Goal: Task Accomplishment & Management: Complete application form

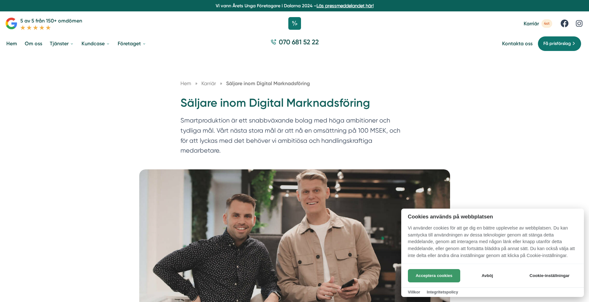
click at [431, 277] on button "Acceptera cookies" at bounding box center [434, 275] width 52 height 13
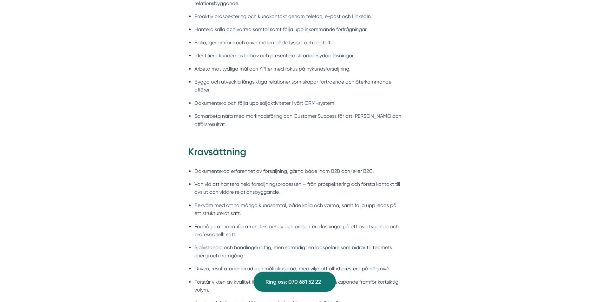
scroll to position [666, 0]
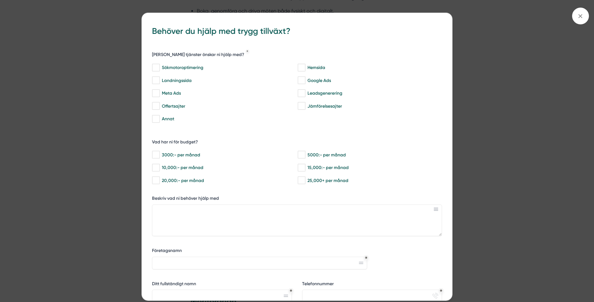
click at [57, 39] on div "bbc9b822-b2c6-488a-ab3e-9a2d59e49c7c Behöver du hjälp med trygg tillväxt? Vilka…" at bounding box center [297, 151] width 594 height 302
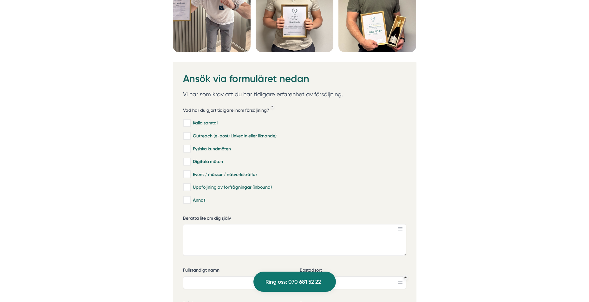
scroll to position [1902, 0]
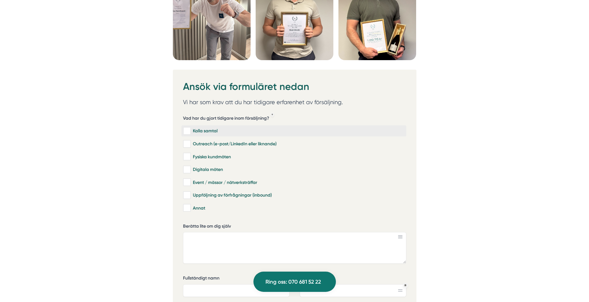
click at [187, 128] on input "Kalla samtal" at bounding box center [186, 131] width 7 height 6
checkbox input "true"
click at [186, 179] on input "Event / mässor / nätverksträffar" at bounding box center [186, 182] width 7 height 6
checkbox input "true"
click at [188, 192] on input "Uppföljning av förfrågningar (inbound)" at bounding box center [186, 195] width 7 height 6
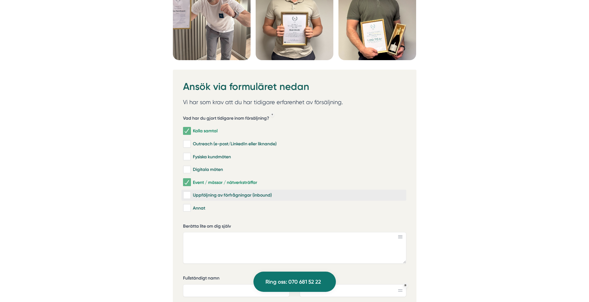
checkbox input "true"
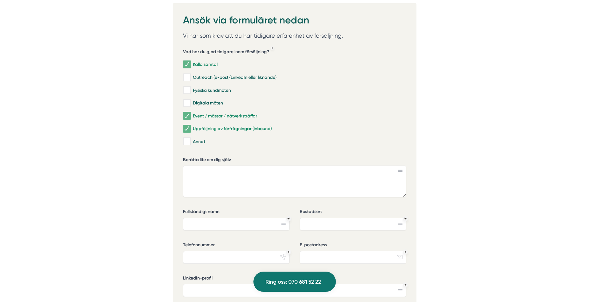
scroll to position [1966, 0]
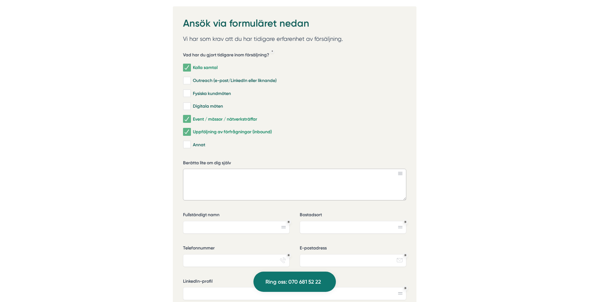
paste textarea "Jag söker en tjänst som mötesbokare. Har arbetat som Innesäljare/Mötesbokare. M…"
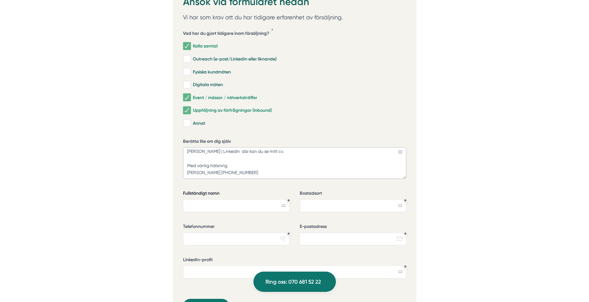
scroll to position [1997, 0]
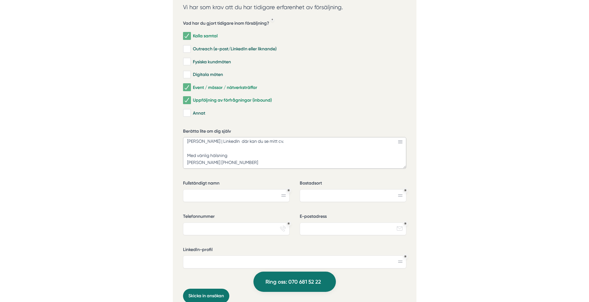
type textarea "Jag söker en tjänst som mötesbokare. Har arbetat som Innesäljare/Mötesbokare. M…"
click at [207, 190] on input "Fullständigt namn" at bounding box center [236, 196] width 107 height 13
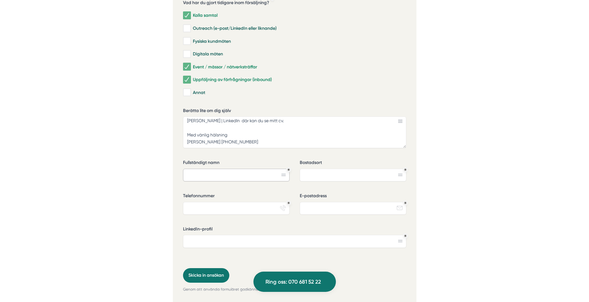
scroll to position [2029, 0]
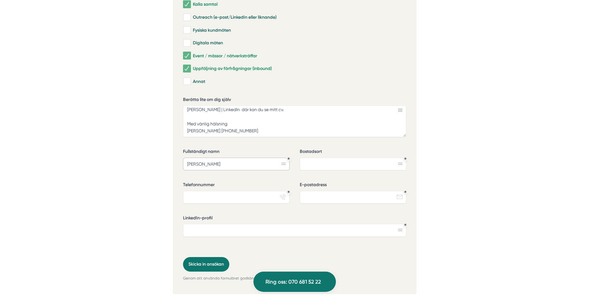
type input "Olof jurgin"
click at [315, 158] on input "Bostadsort" at bounding box center [353, 164] width 107 height 13
type input "Haninge"
click at [230, 191] on input "Telefonnummer" at bounding box center [236, 197] width 107 height 13
click at [194, 191] on input "0767900625" at bounding box center [236, 197] width 107 height 13
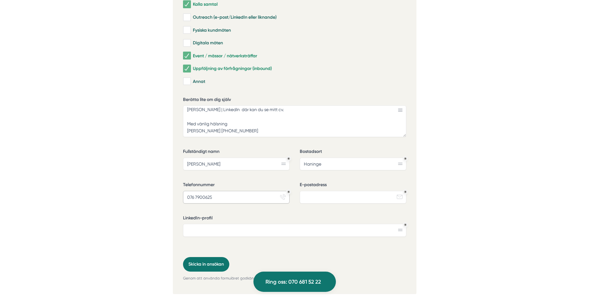
click at [202, 191] on input "076 7900625" at bounding box center [236, 197] width 107 height 13
click at [210, 191] on input "076 790 0625" at bounding box center [236, 197] width 107 height 13
click at [209, 191] on input "076 790 0625" at bounding box center [236, 197] width 107 height 13
type input "076 790 06 25"
click at [316, 191] on input "E-postadress" at bounding box center [353, 197] width 107 height 13
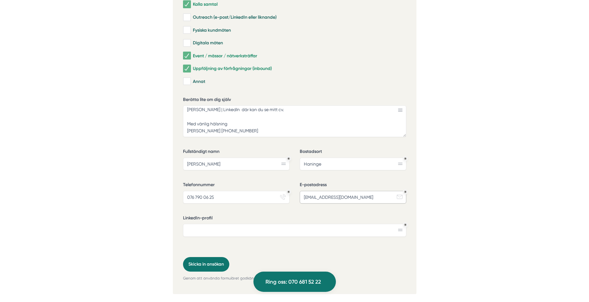
type input "olofjurgin@gmail.com"
paste input "https://www.linkedin.com/in/olof-jurgin-746634b1/"
type input "https://www.linkedin.com/in/olof-jurgin-746634b1/"
click at [204, 257] on button "Skicka in ansökan" at bounding box center [206, 264] width 46 height 15
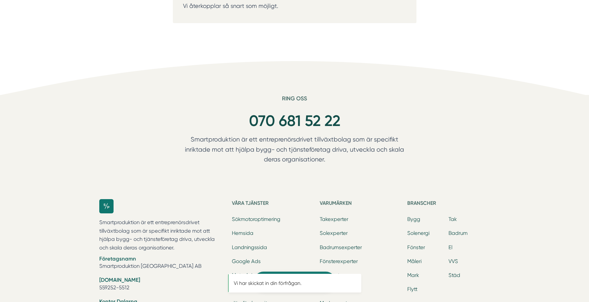
scroll to position [0, 0]
